Goal: Find contact information: Find contact information

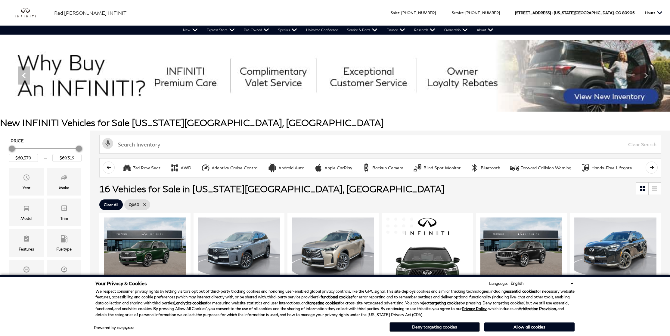
click at [456, 330] on button "Deny targeting cookies" at bounding box center [435, 328] width 90 height 10
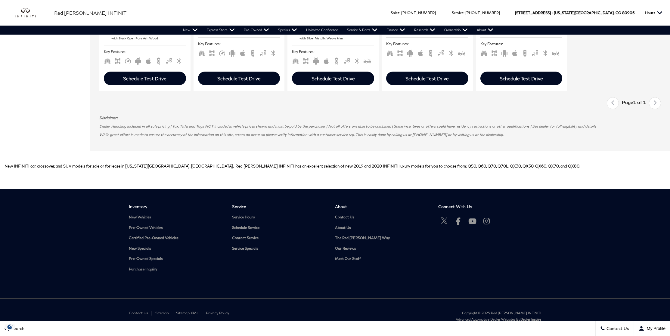
scroll to position [831, 0]
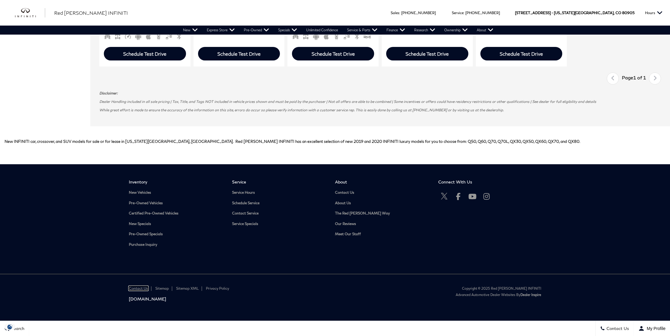
click at [142, 286] on link "Contact Us" at bounding box center [138, 288] width 19 height 5
click at [342, 201] on link "About Us" at bounding box center [382, 203] width 94 height 5
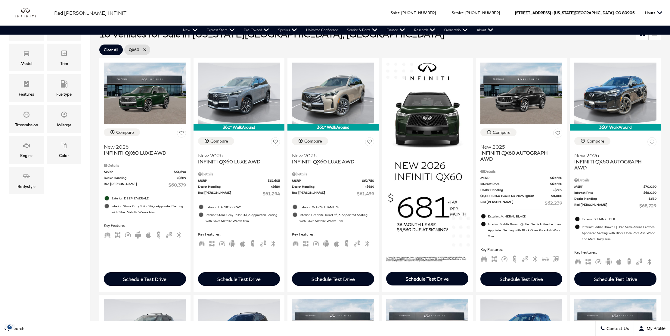
scroll to position [0, 0]
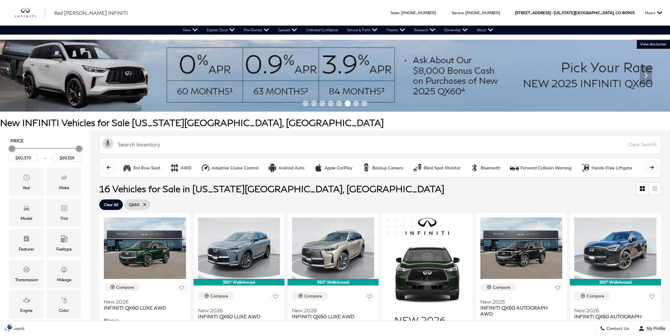
click at [154, 48] on img at bounding box center [335, 76] width 670 height 72
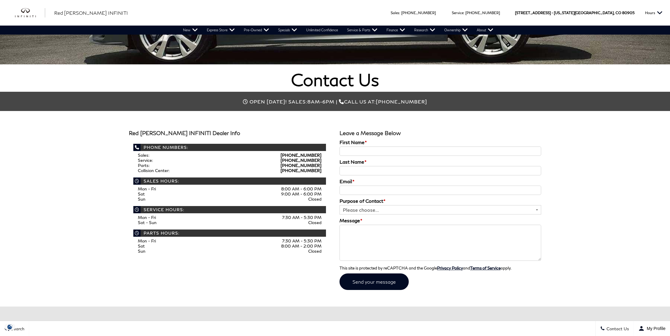
click at [294, 114] on div "[PERSON_NAME] INFINITI Dealer Info Phone Numbers: Sales: [PHONE_NUMBER] Service…" at bounding box center [335, 209] width 670 height 196
drag, startPoint x: 307, startPoint y: 153, endPoint x: 321, endPoint y: 155, distance: 14.1
click at [321, 155] on div "[PERSON_NAME] INFINITI Dealer Info Phone Numbers: Sales: [PHONE_NUMBER] Service…" at bounding box center [229, 193] width 211 height 139
click at [323, 122] on div "[PERSON_NAME] INFINITI Dealer Info Phone Numbers: Sales: [PHONE_NUMBER] Service…" at bounding box center [335, 209] width 670 height 196
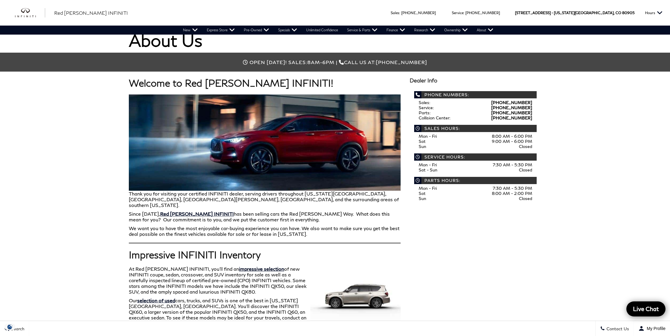
scroll to position [198, 0]
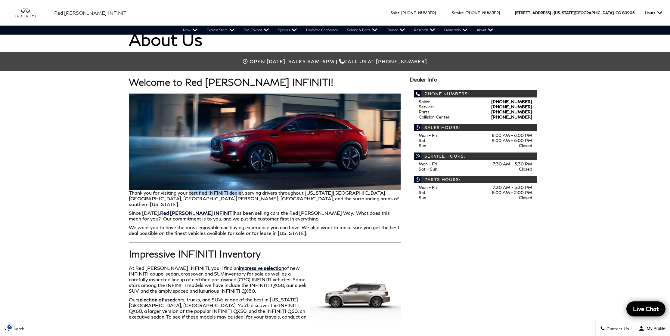
drag, startPoint x: 189, startPoint y: 192, endPoint x: 242, endPoint y: 195, distance: 53.1
click at [242, 195] on p "Thank you for visiting your certified INFINITI dealer, serving drivers througho…" at bounding box center [265, 151] width 272 height 114
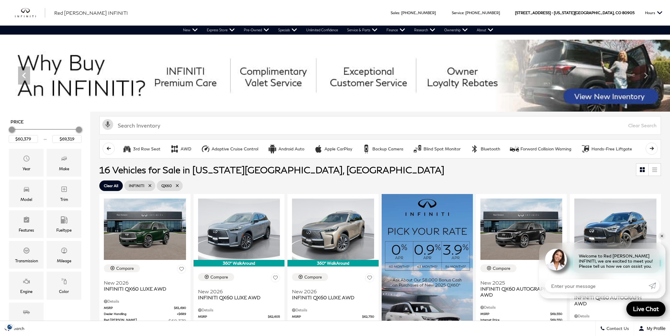
click at [173, 42] on img at bounding box center [335, 76] width 670 height 72
